Goal: Transaction & Acquisition: Purchase product/service

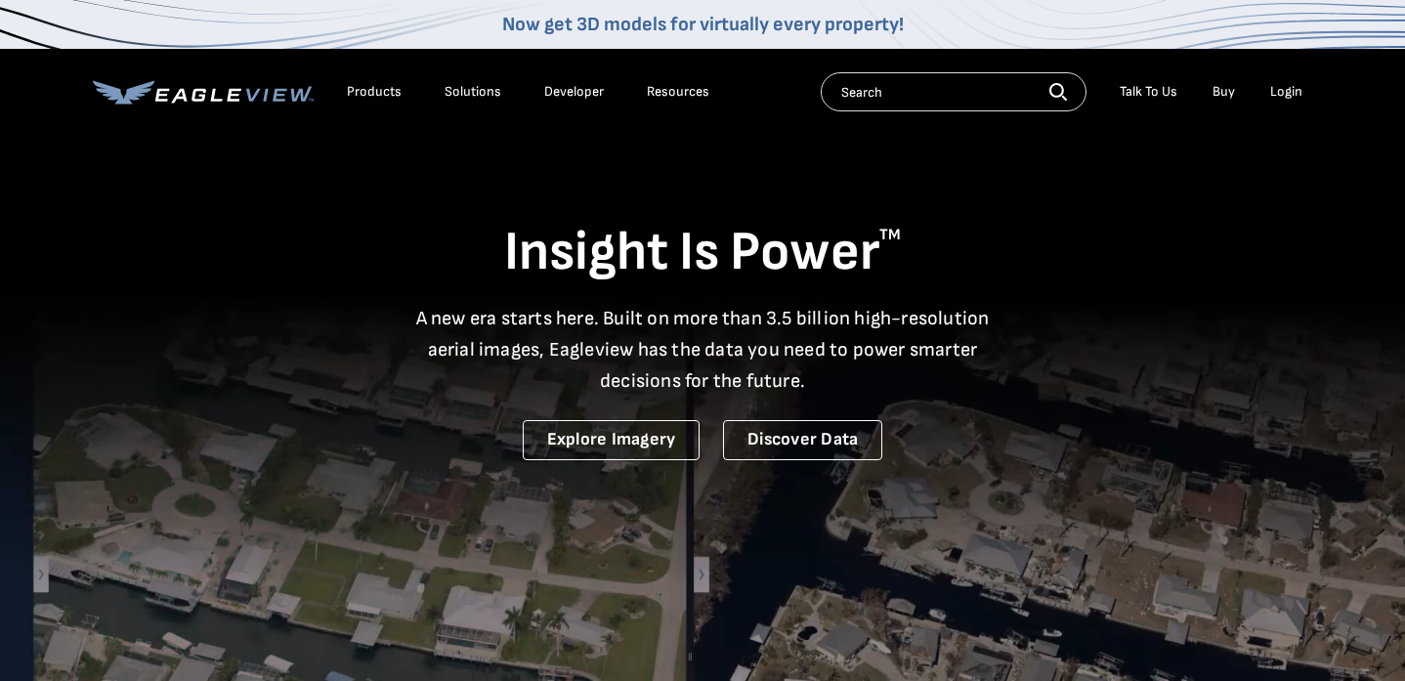
click at [1285, 84] on div "Login" at bounding box center [1286, 92] width 32 height 18
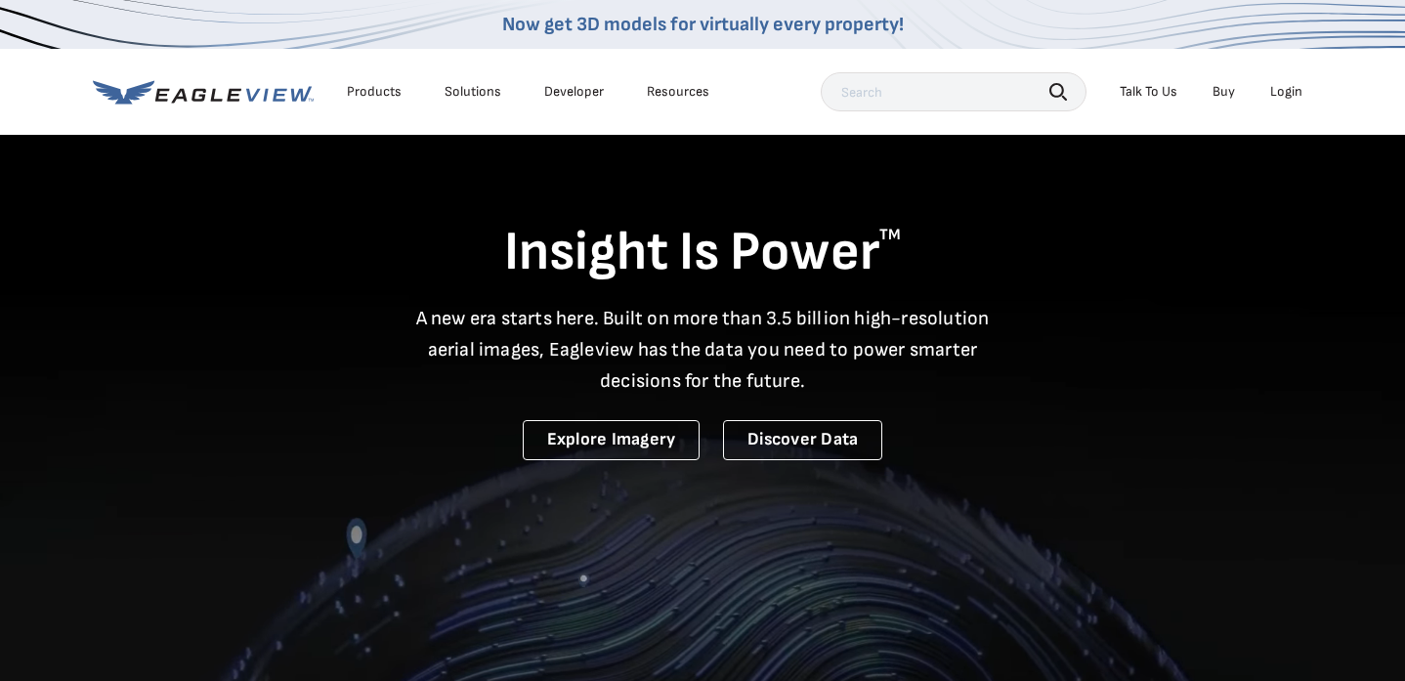
click at [1293, 83] on div "Login" at bounding box center [1286, 92] width 32 height 18
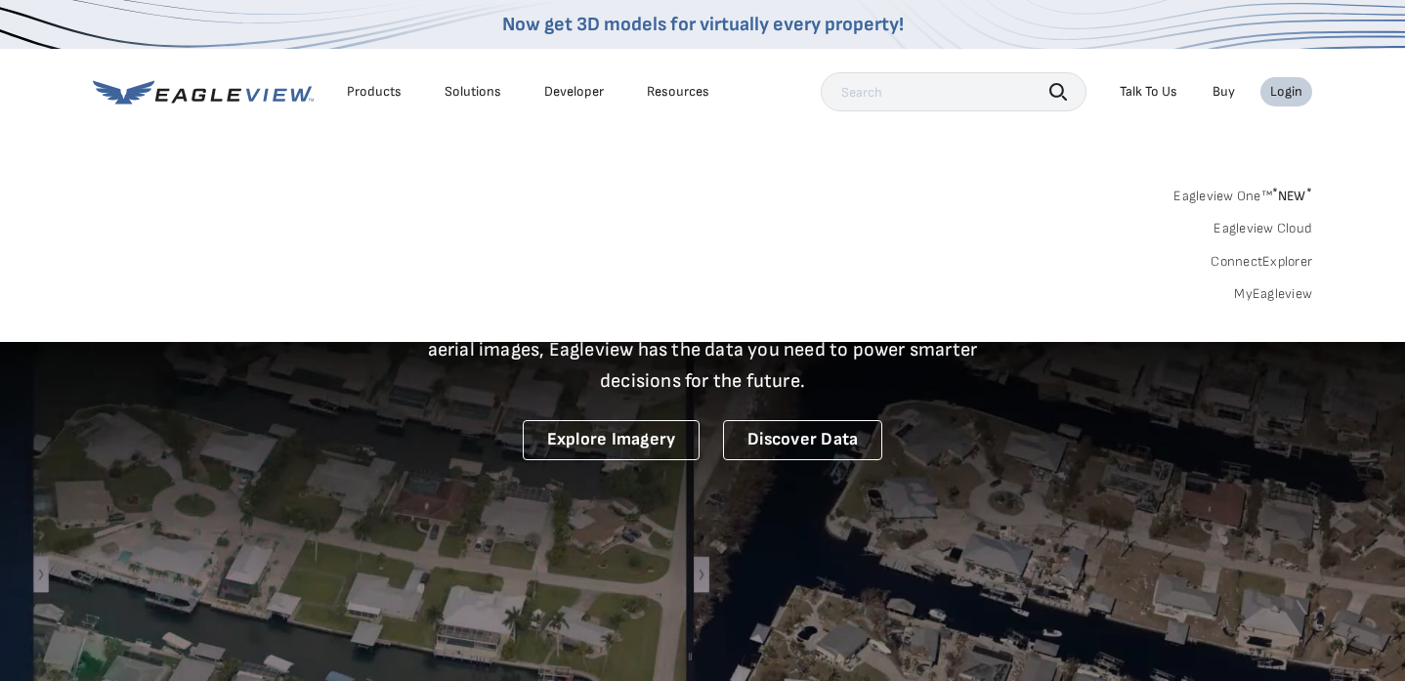
click at [1232, 195] on link "Eagleview One™ * NEW *" at bounding box center [1242, 193] width 139 height 22
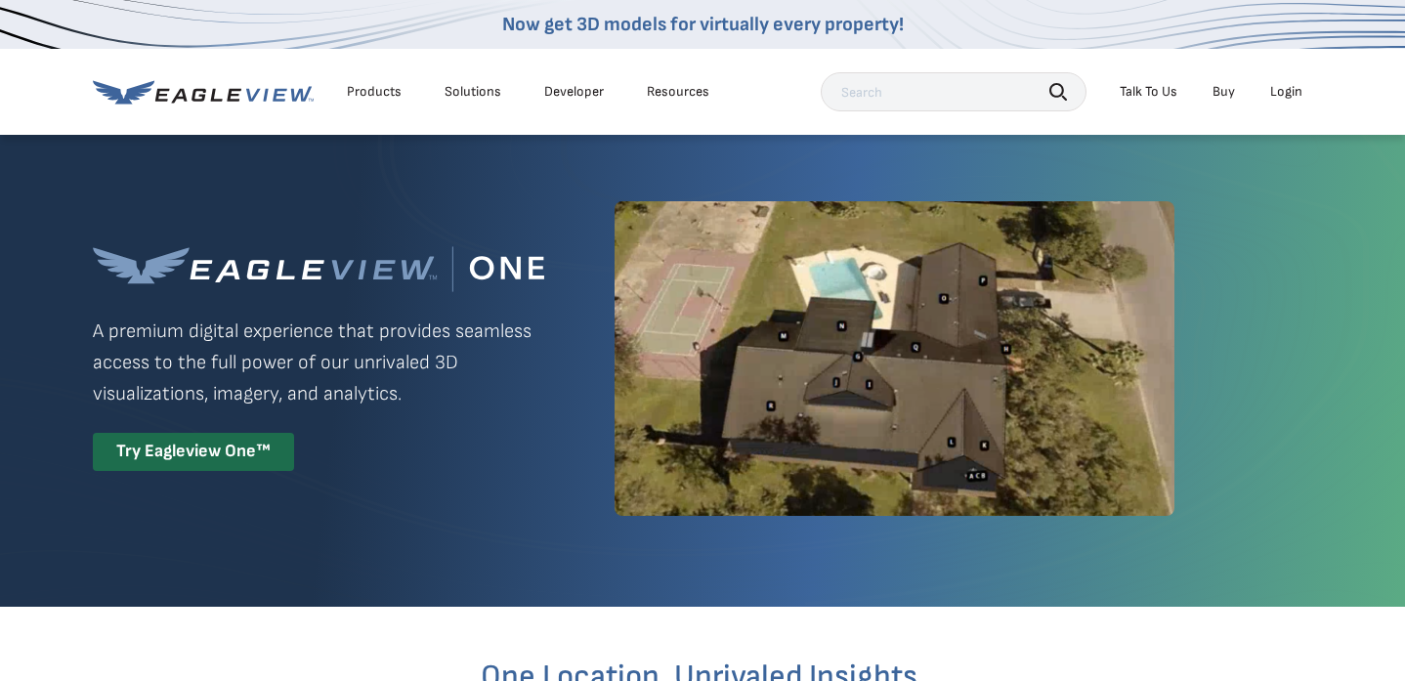
click at [1292, 100] on div "Login" at bounding box center [1286, 92] width 32 height 18
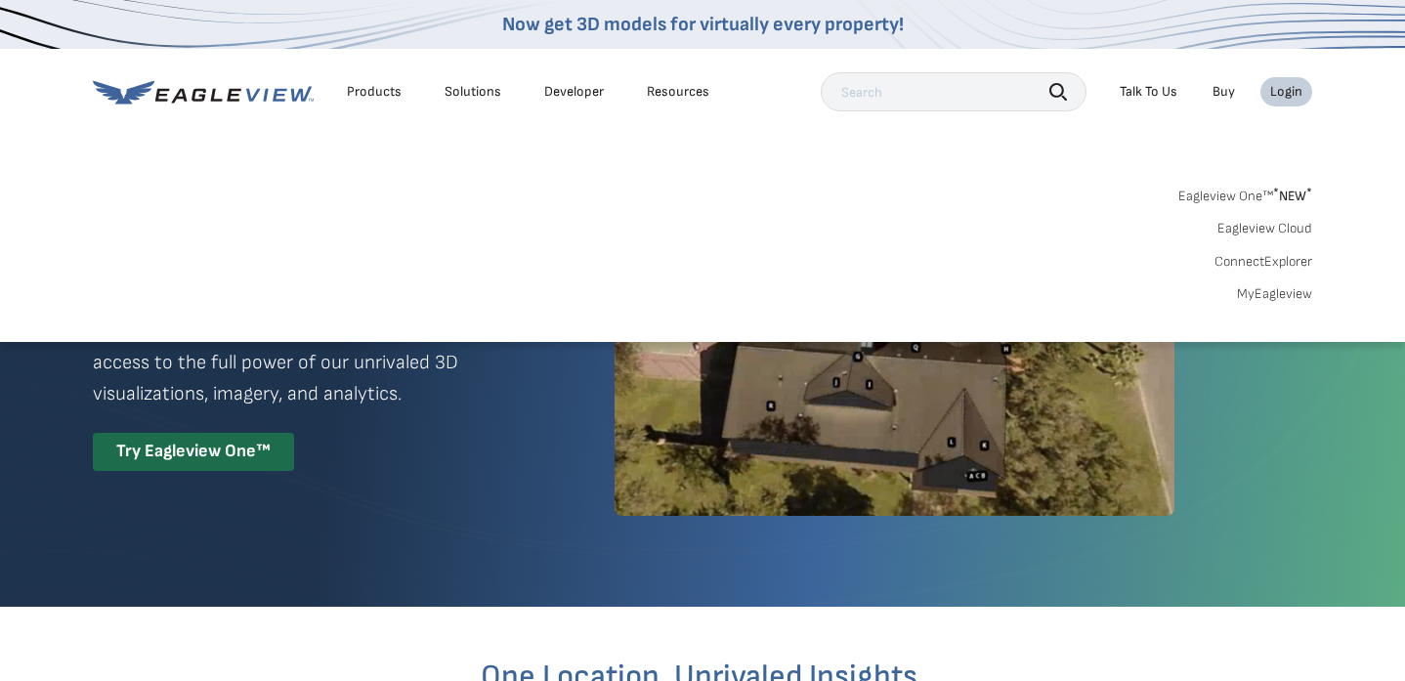
click at [1262, 290] on link "MyEagleview" at bounding box center [1274, 294] width 75 height 18
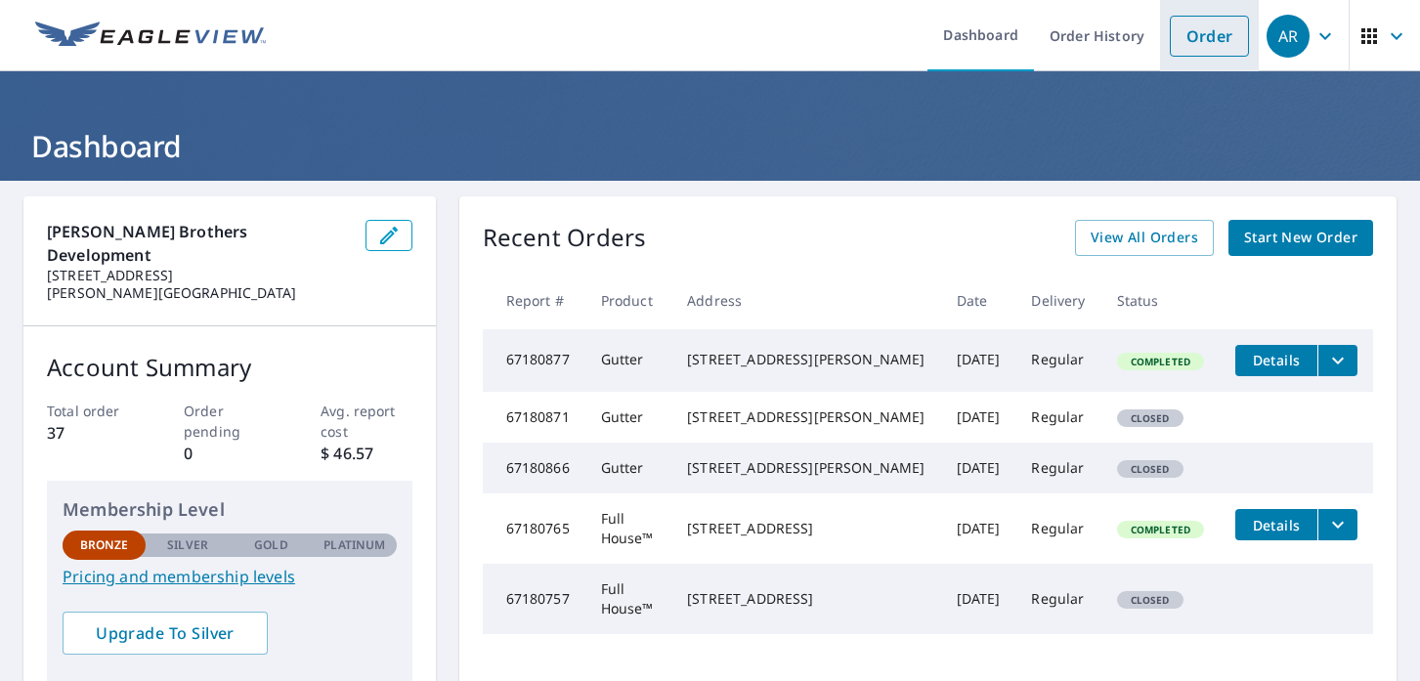
click at [1197, 40] on link "Order" at bounding box center [1208, 36] width 79 height 41
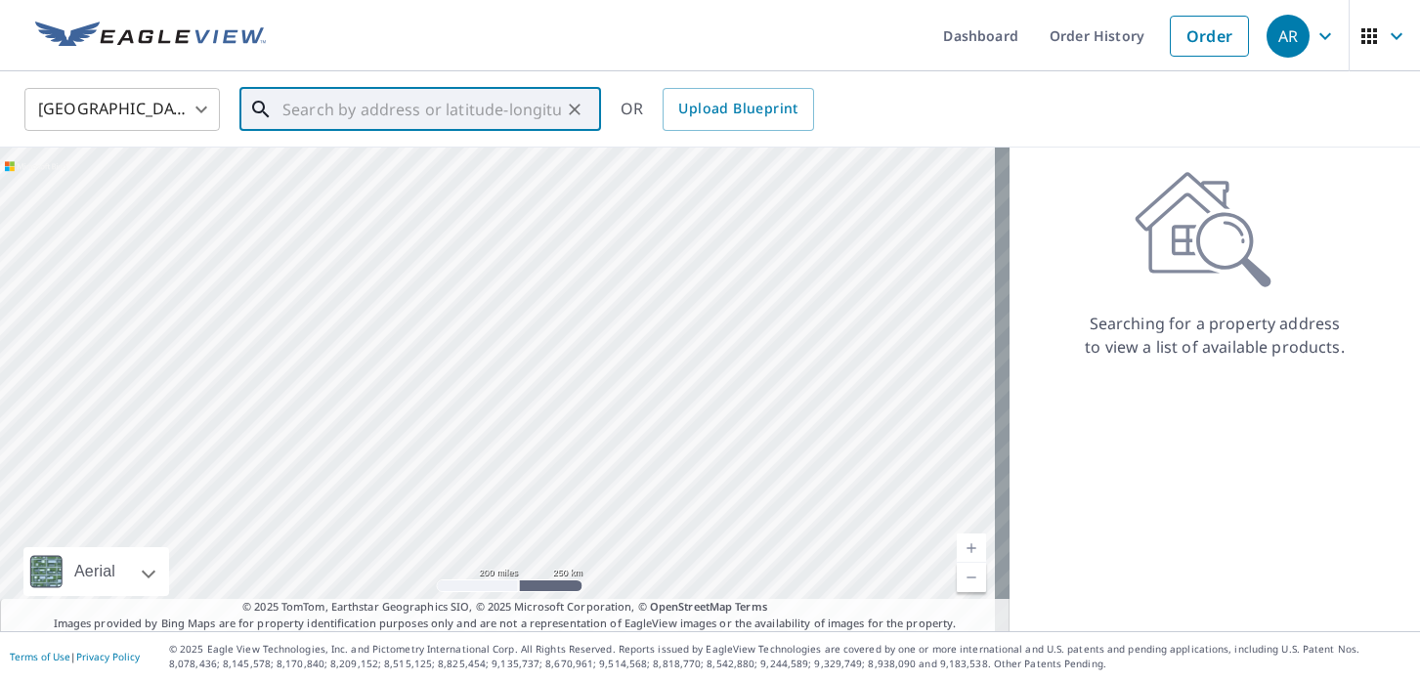
click at [317, 106] on input "text" at bounding box center [421, 109] width 278 height 55
paste input "800 Merritt Ave Lake Orion, MI 48362"
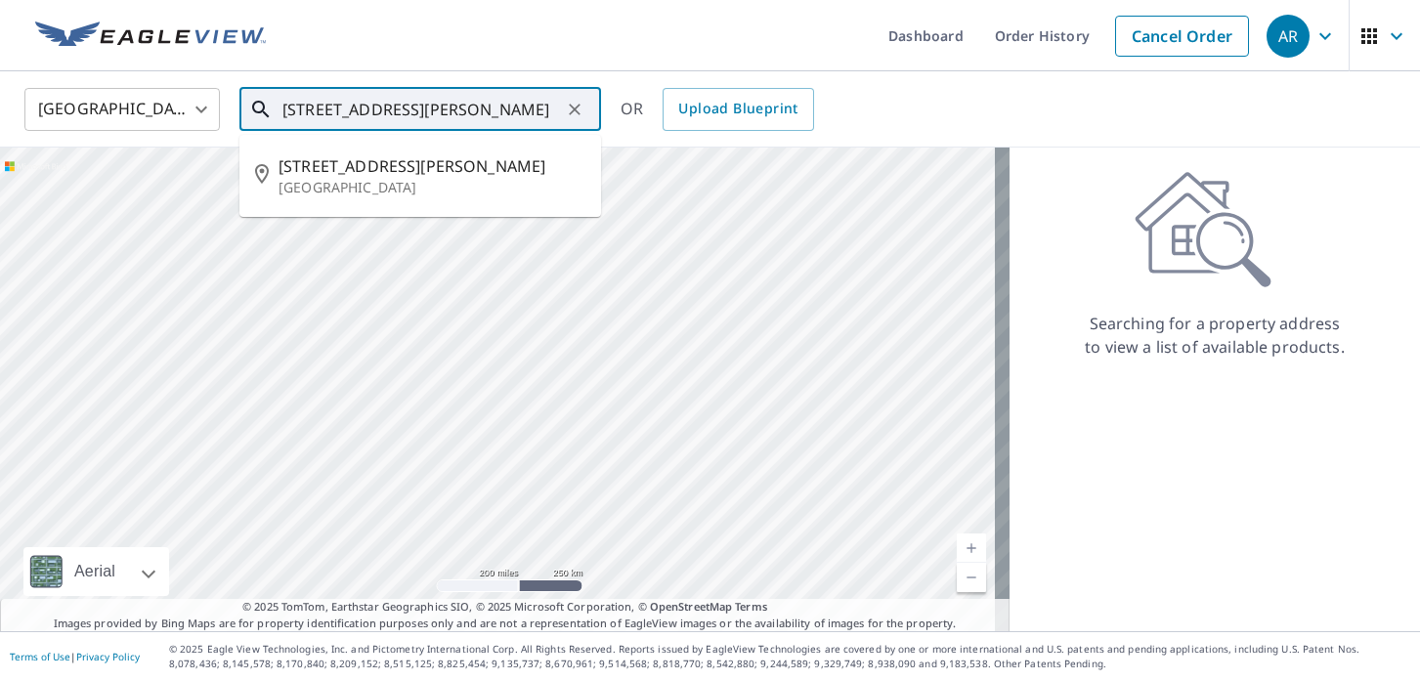
click at [259, 102] on icon at bounding box center [260, 109] width 17 height 17
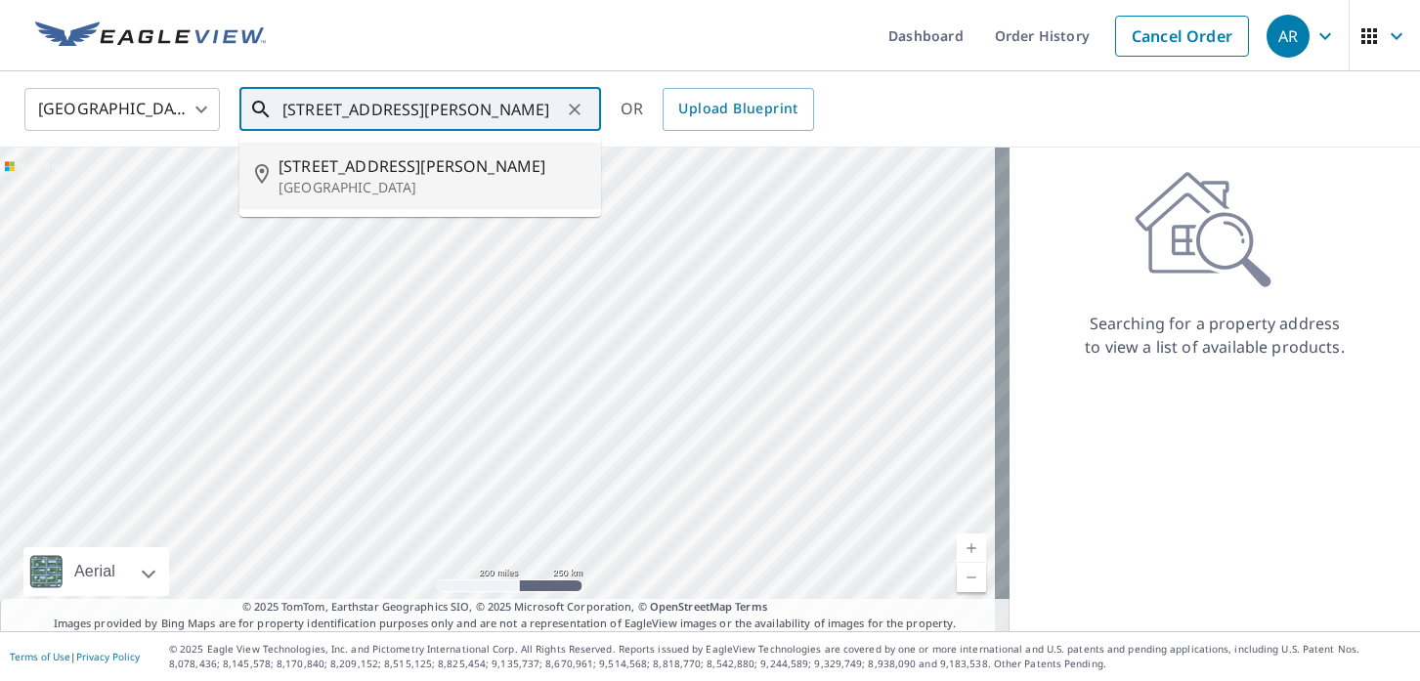
click at [333, 195] on p "Lake Orion, MI 48362" at bounding box center [431, 188] width 307 height 20
type input "800 Merritt Ave Lake Orion, MI 48362"
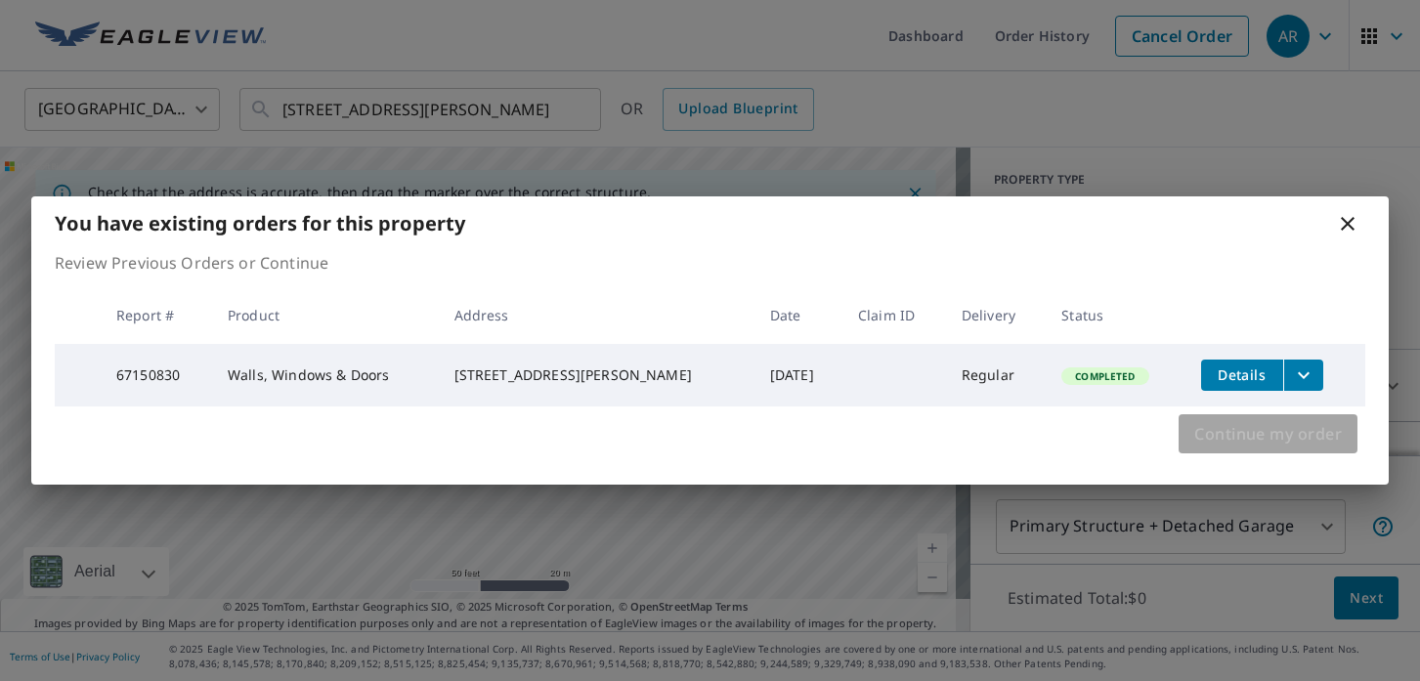
click at [1278, 443] on span "Continue my order" at bounding box center [1268, 433] width 148 height 27
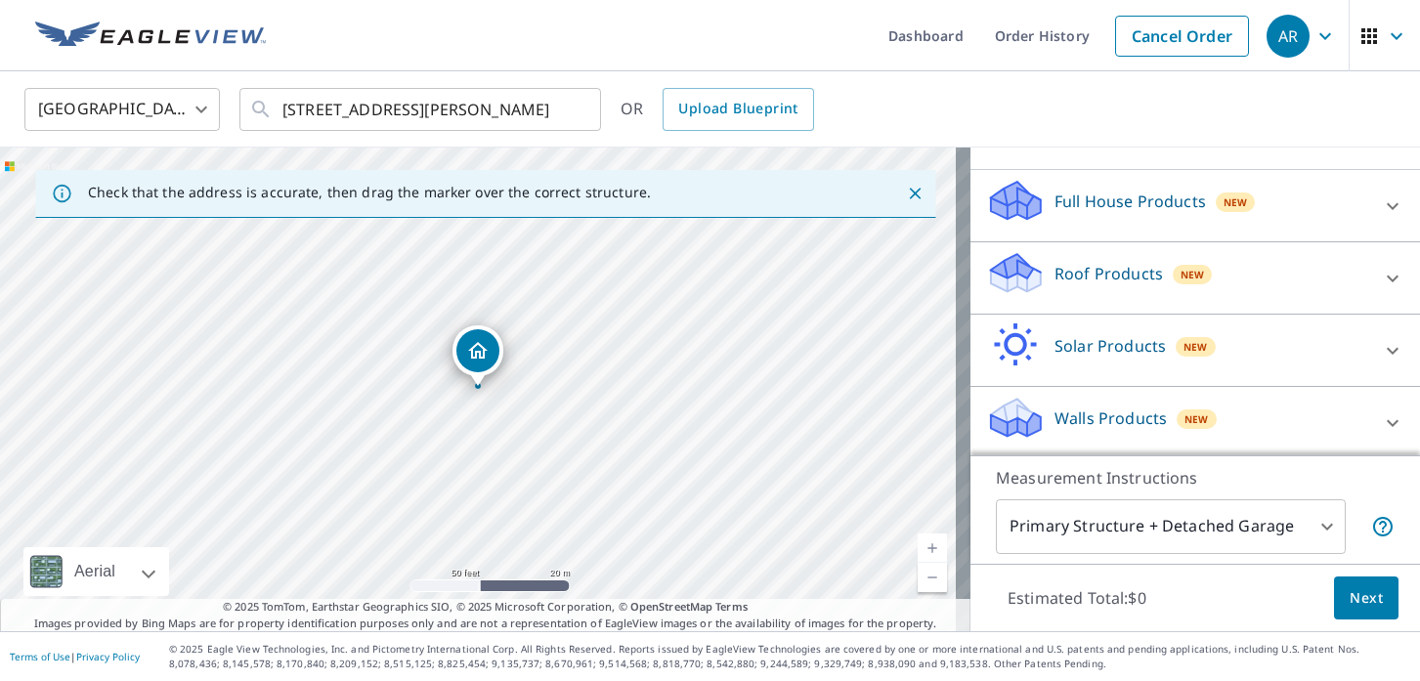
scroll to position [184, 0]
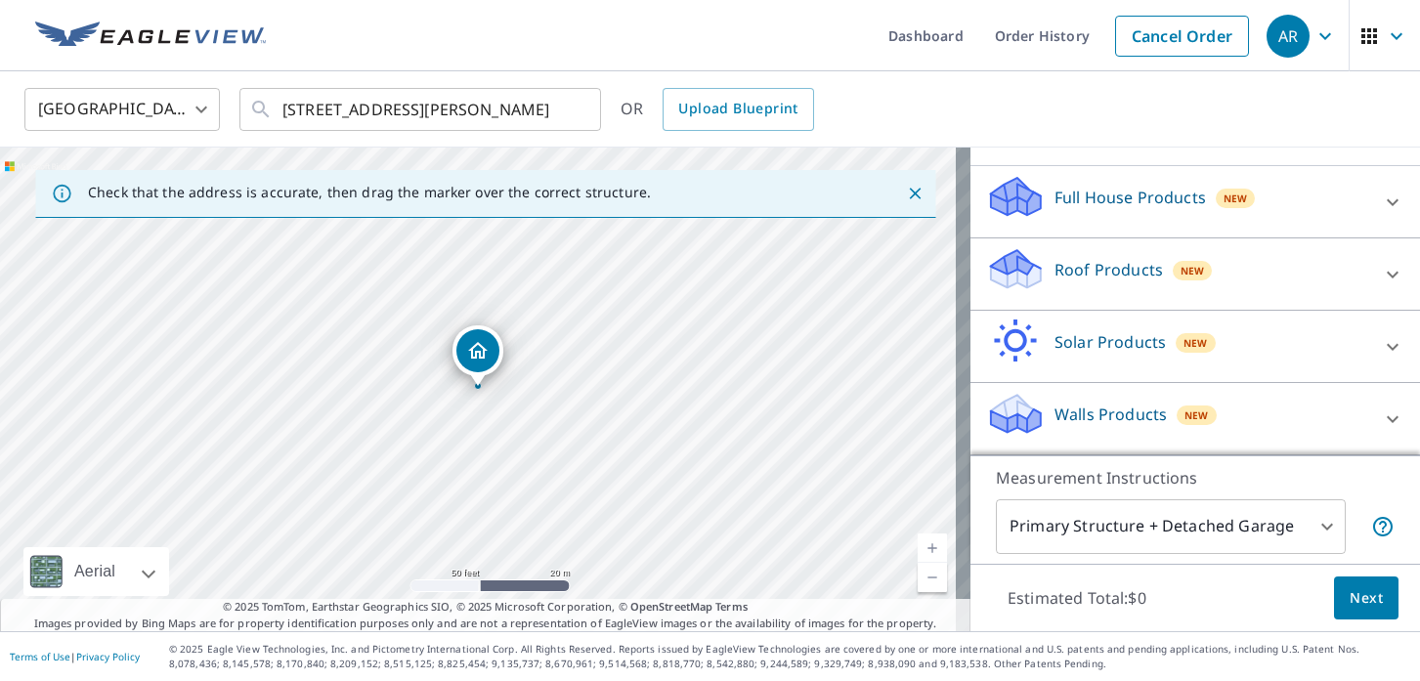
click at [1297, 418] on div "Walls Products New" at bounding box center [1177, 419] width 383 height 56
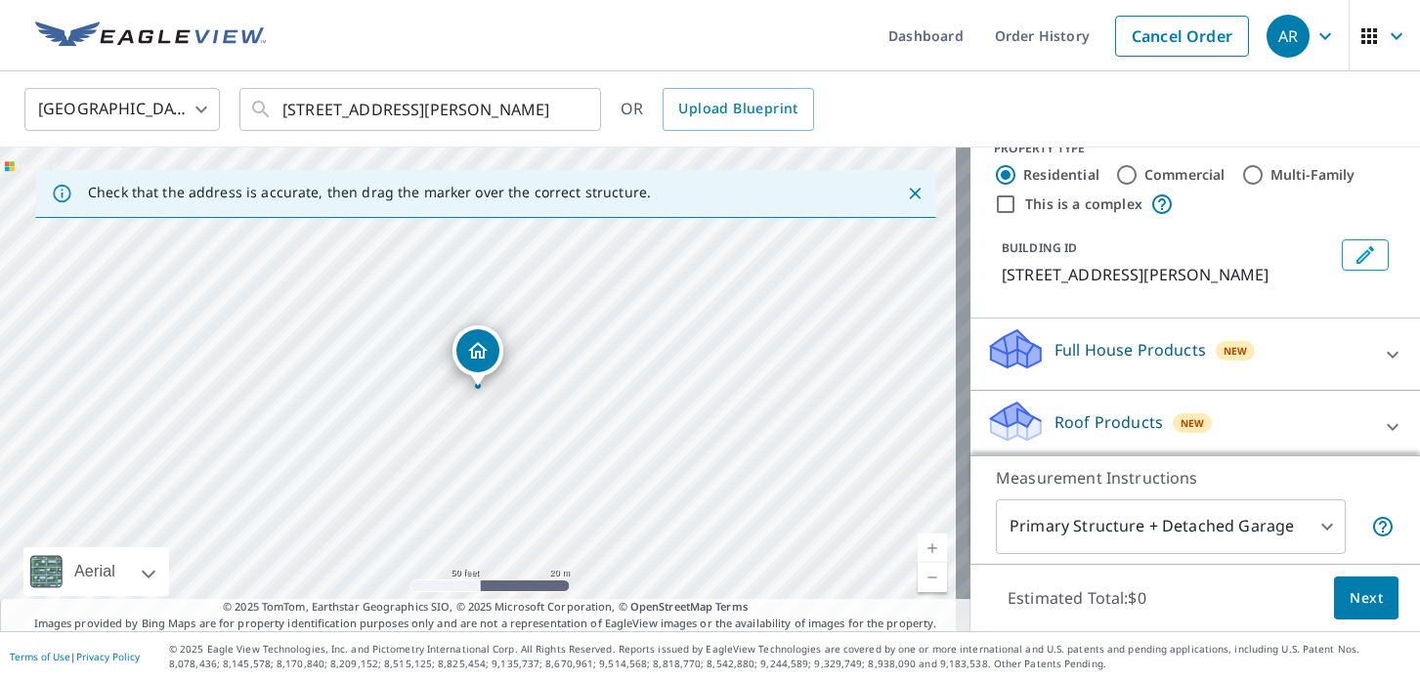
scroll to position [277, 0]
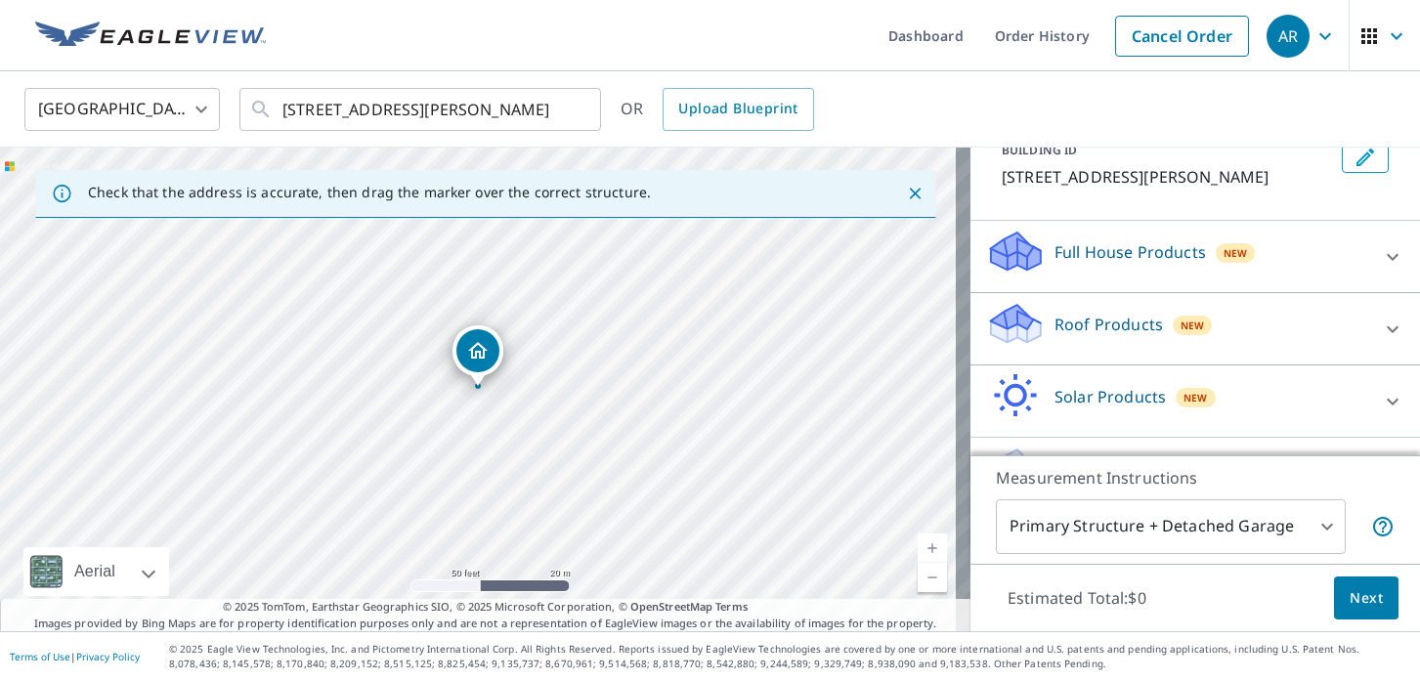
click at [1247, 332] on div "Roof Products New" at bounding box center [1177, 329] width 383 height 56
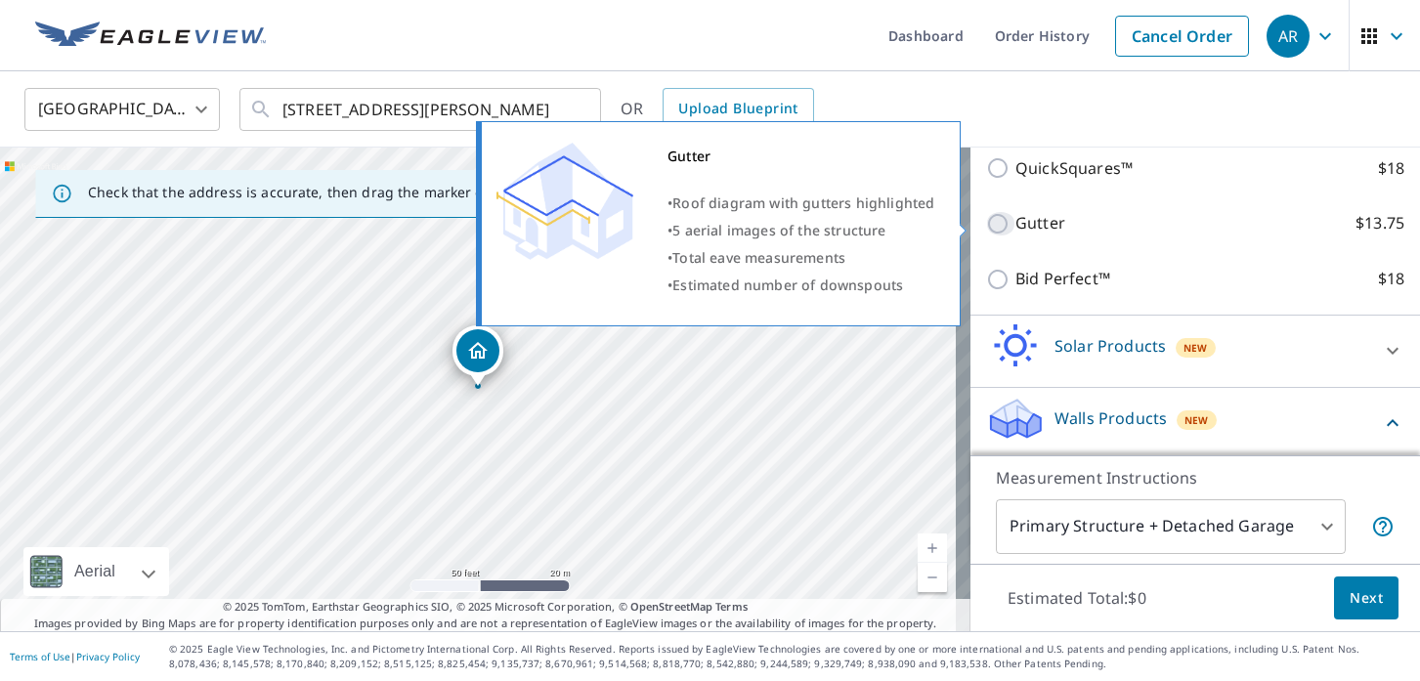
click at [994, 226] on input "Gutter $13.75" at bounding box center [1000, 223] width 29 height 23
checkbox input "true"
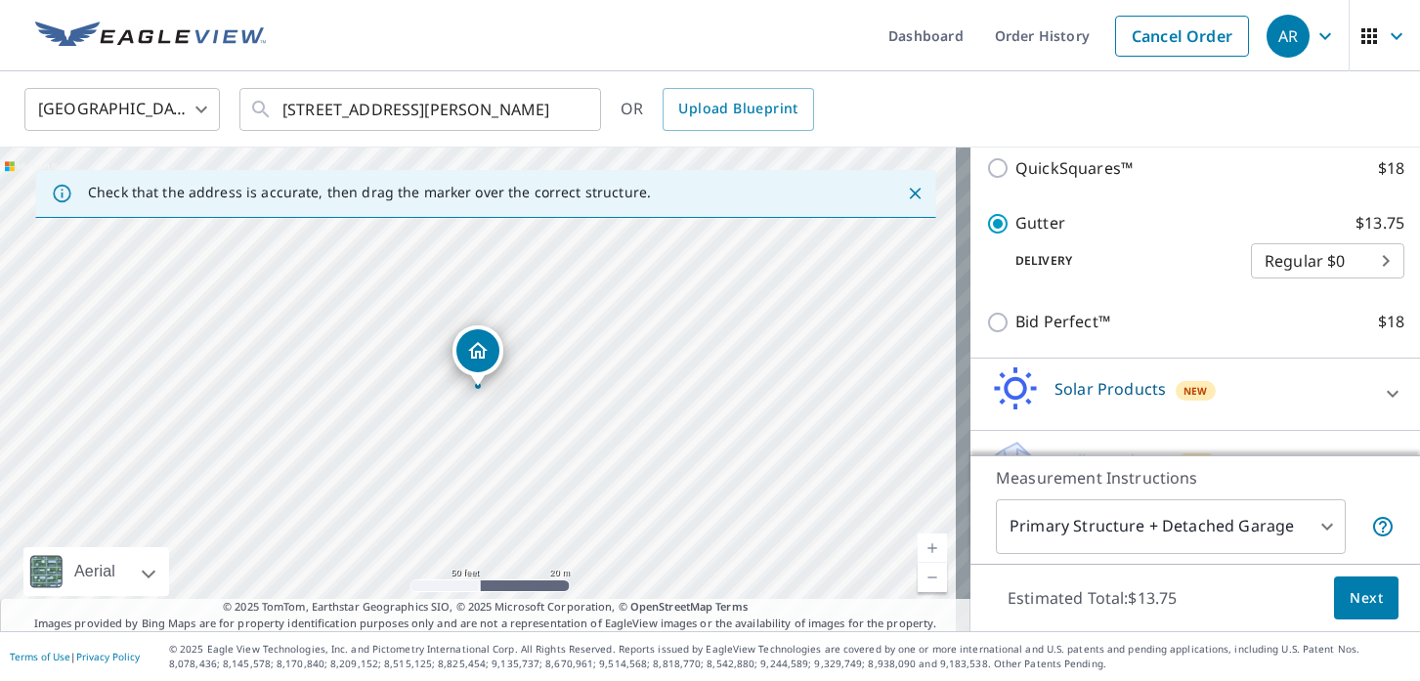
click at [1359, 599] on span "Next" at bounding box center [1365, 598] width 33 height 24
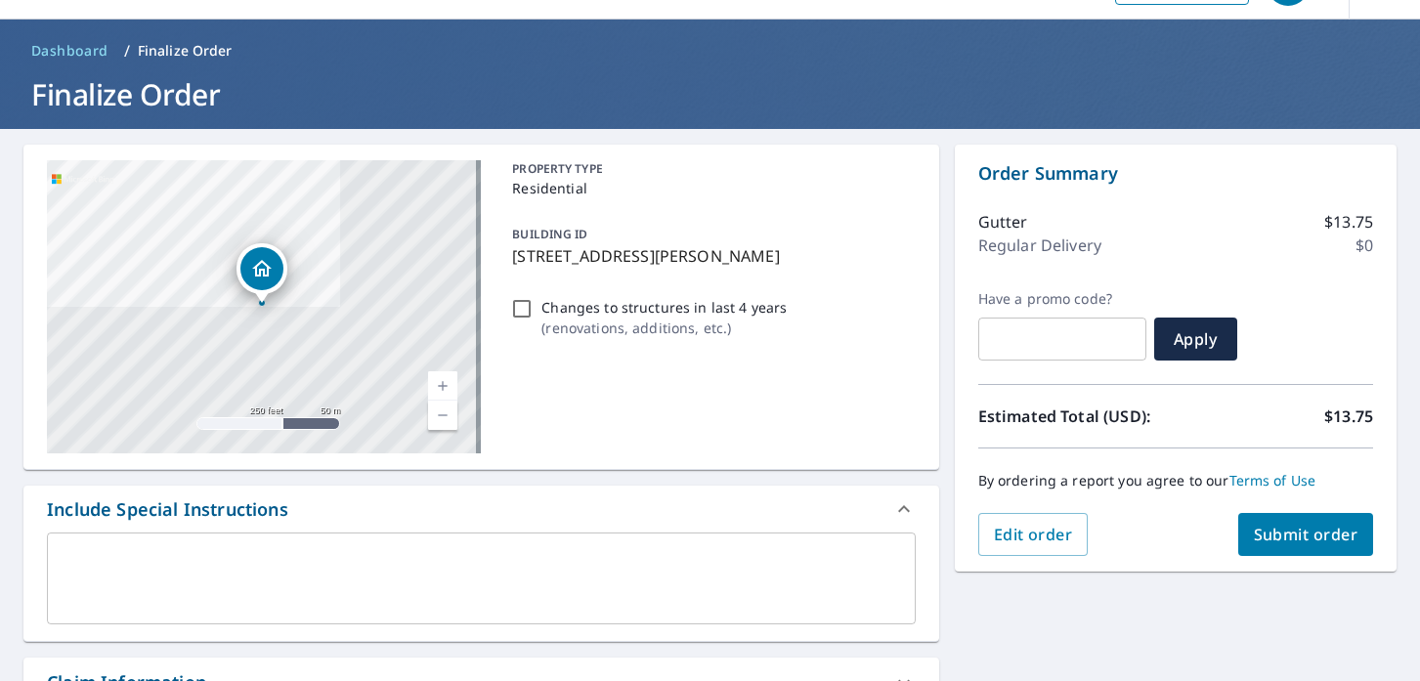
scroll to position [141, 0]
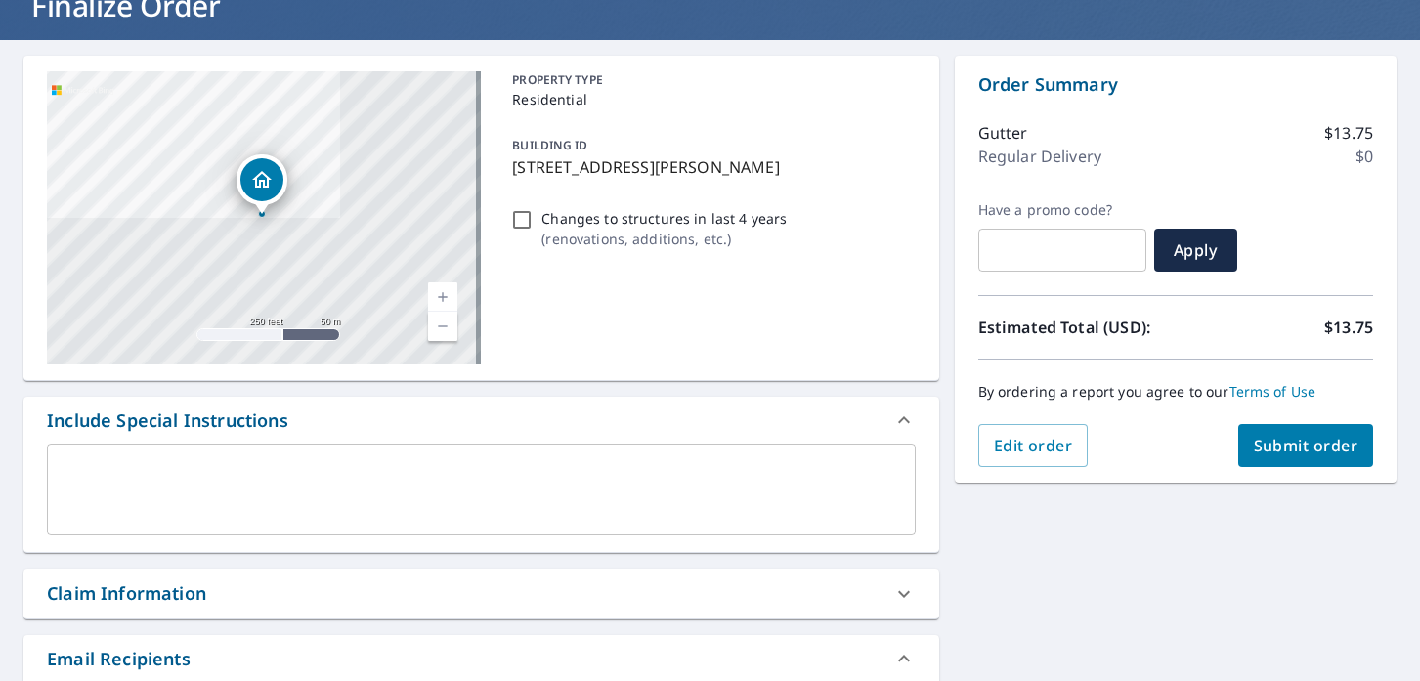
click at [1276, 447] on span "Submit order" at bounding box center [1305, 445] width 105 height 21
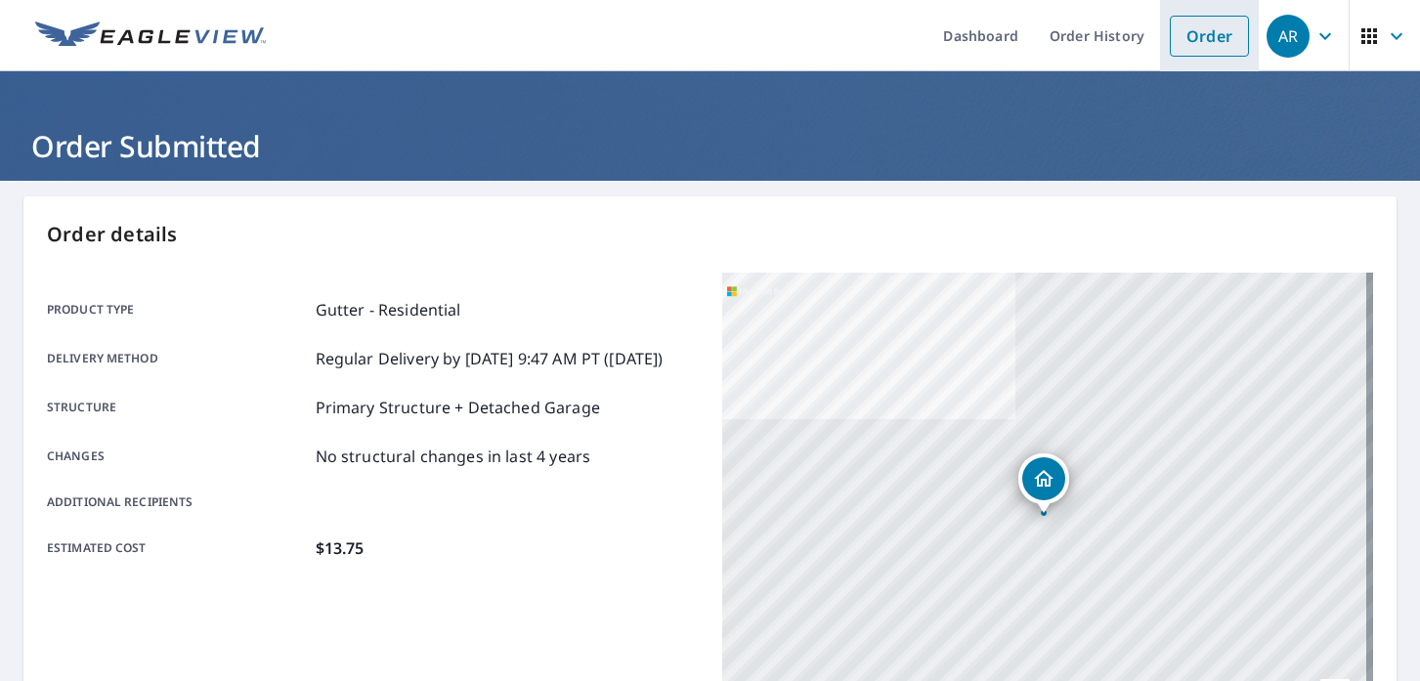
click at [1204, 35] on link "Order" at bounding box center [1208, 36] width 79 height 41
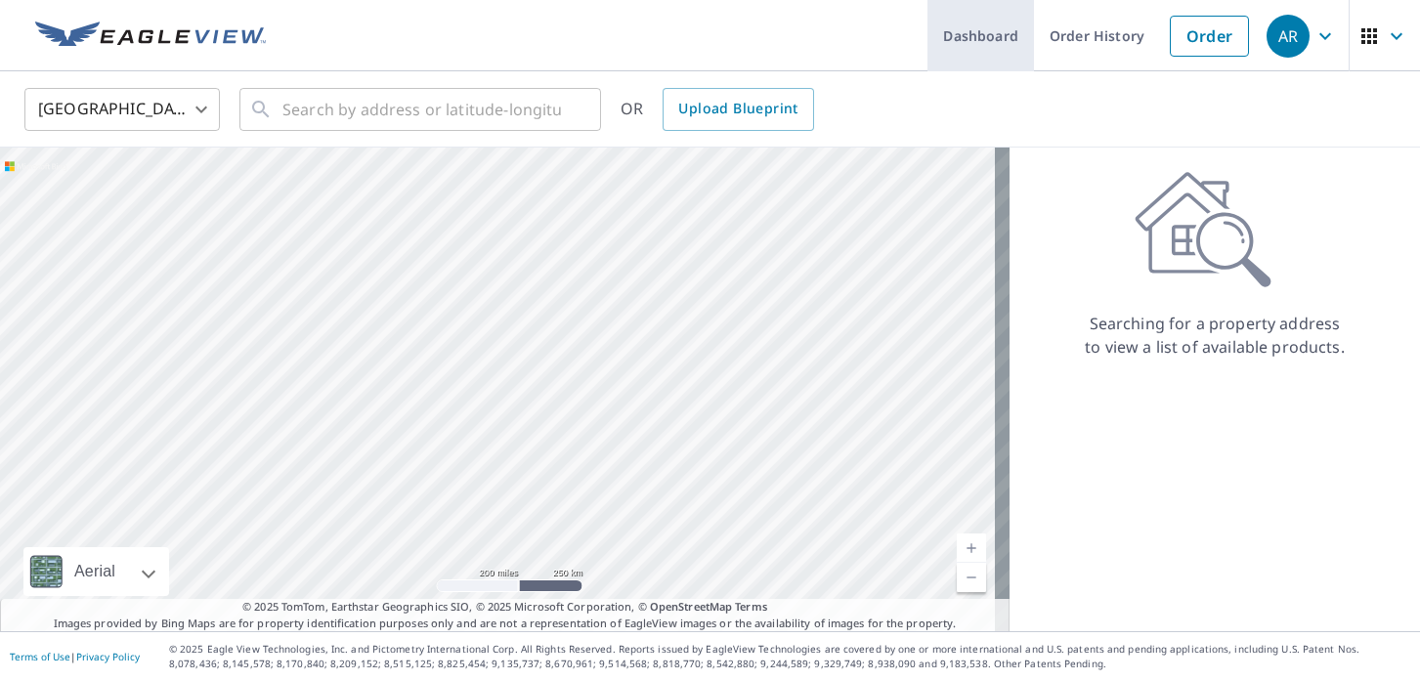
click at [972, 37] on link "Dashboard" at bounding box center [980, 35] width 106 height 71
